Goal: Task Accomplishment & Management: Use online tool/utility

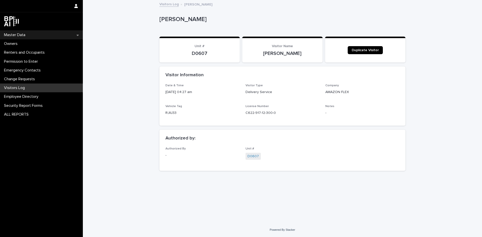
click at [22, 32] on div "Master Data" at bounding box center [41, 35] width 83 height 9
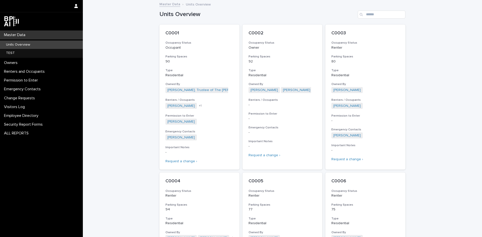
click at [26, 45] on p "Units Overview" at bounding box center [18, 45] width 32 height 4
click at [41, 42] on div "Units Overview" at bounding box center [41, 45] width 83 height 8
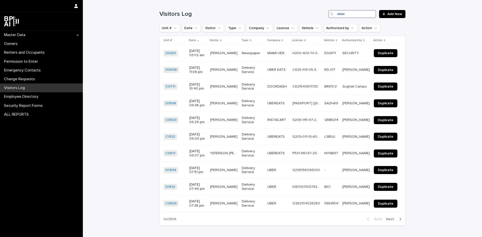
click at [351, 15] on input "Search" at bounding box center [353, 14] width 48 height 8
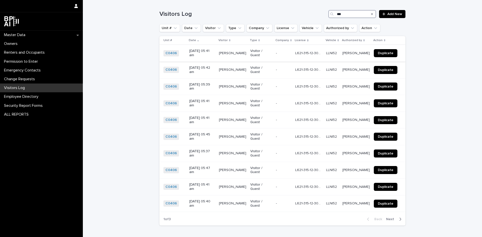
type input "***"
click at [386, 52] on span "Duplicate" at bounding box center [386, 54] width 16 height 4
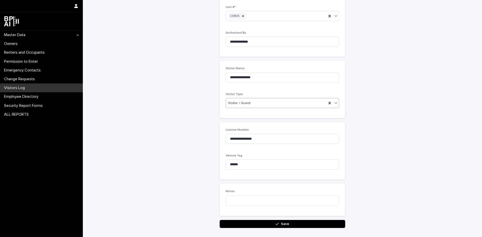
scroll to position [60, 0]
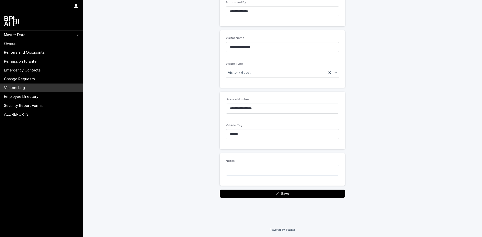
click at [300, 193] on button "Save" at bounding box center [283, 194] width 126 height 8
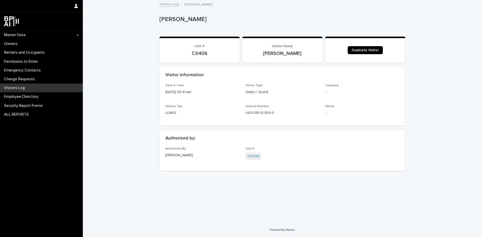
click at [367, 46] on div "Duplicate Visitor" at bounding box center [365, 50] width 68 height 12
click at [367, 47] on link "Duplicate Visitor" at bounding box center [365, 50] width 35 height 8
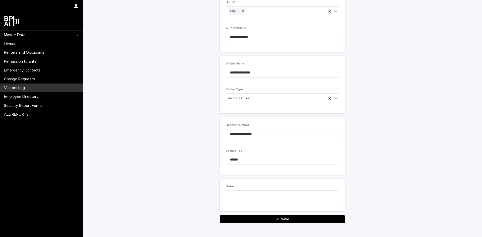
scroll to position [60, 0]
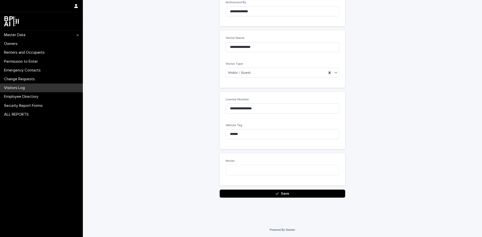
click at [296, 188] on div "Loading... Saving… Notes" at bounding box center [283, 172] width 126 height 36
click at [298, 192] on button "Save" at bounding box center [283, 194] width 126 height 8
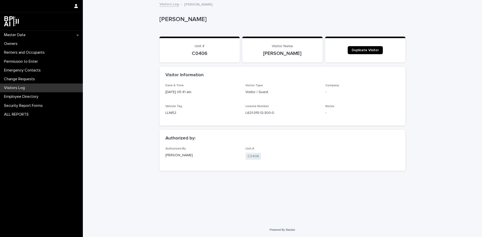
click at [166, 2] on link "Visitors Log" at bounding box center [169, 4] width 19 height 6
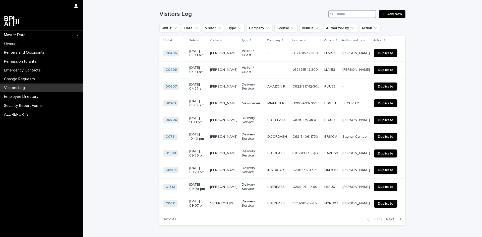
click at [347, 16] on input "Search" at bounding box center [353, 14] width 48 height 8
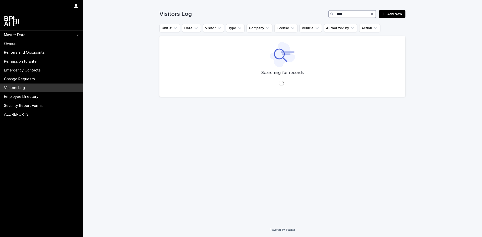
type input "****"
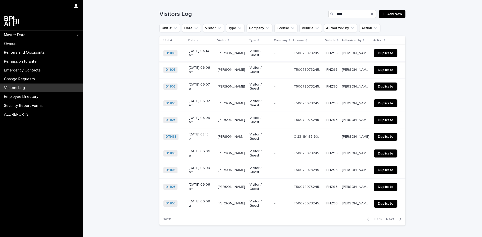
click at [382, 54] on span "Duplicate" at bounding box center [386, 54] width 16 height 4
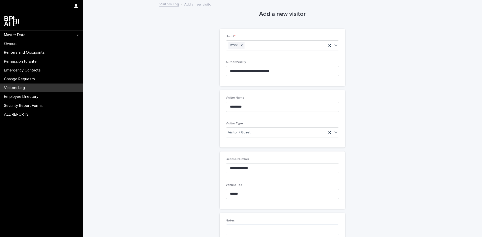
scroll to position [60, 0]
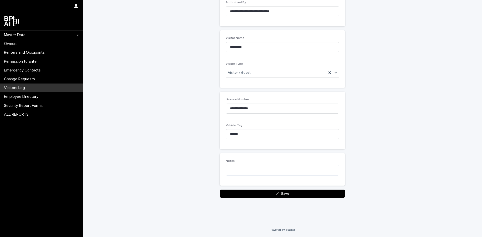
click at [279, 197] on button "Save" at bounding box center [283, 194] width 126 height 8
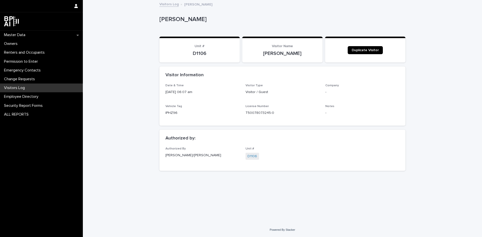
click at [17, 85] on div "Visitors Log" at bounding box center [41, 88] width 83 height 9
